Goal: Use online tool/utility: Utilize a website feature to perform a specific function

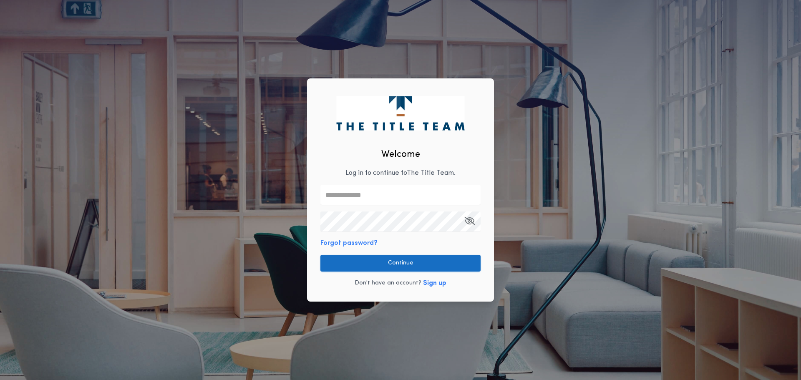
type input "**********"
click at [371, 259] on button "Continue" at bounding box center [401, 263] width 160 height 17
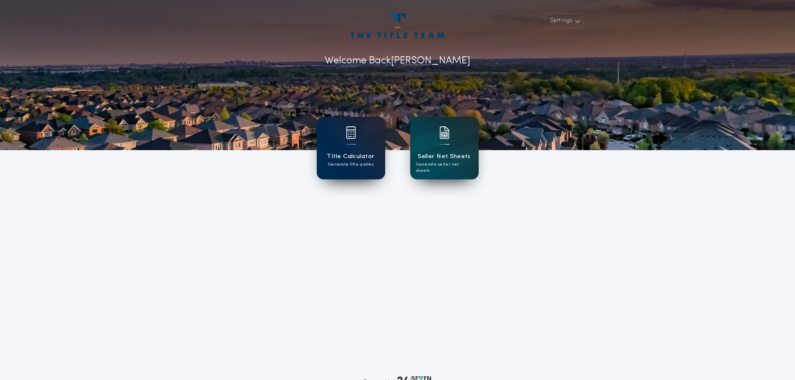
click at [344, 147] on div "Title Calculator Generate title quotes" at bounding box center [351, 148] width 68 height 63
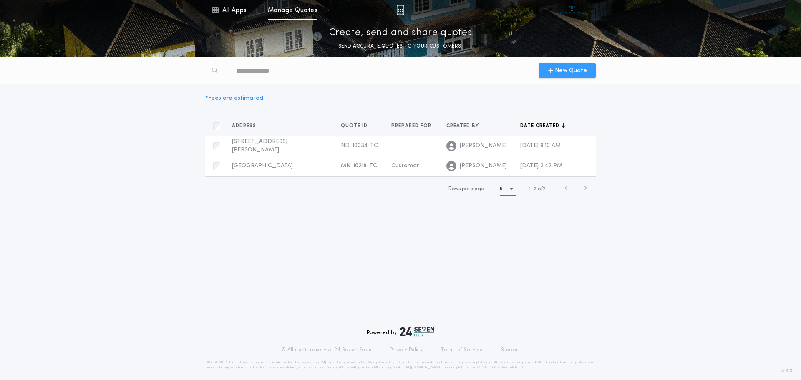
click at [556, 71] on span "New Quote" at bounding box center [571, 70] width 32 height 9
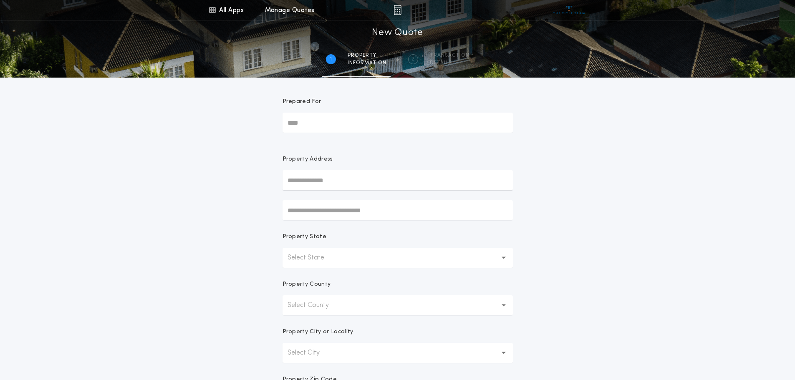
click at [311, 186] on input "text" at bounding box center [398, 180] width 230 height 20
click at [308, 214] on input "text" at bounding box center [398, 210] width 230 height 20
